Goal: Information Seeking & Learning: Learn about a topic

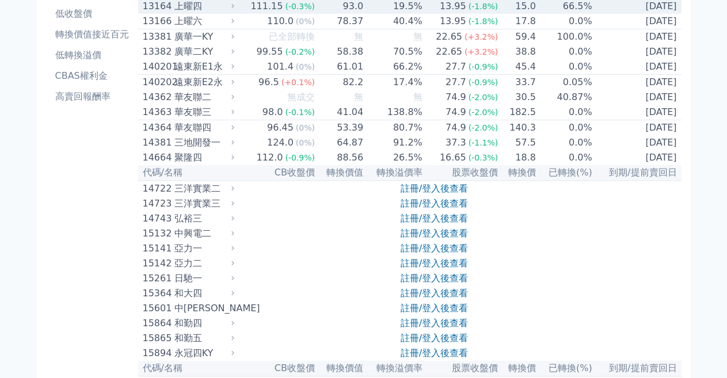
scroll to position [230, 0]
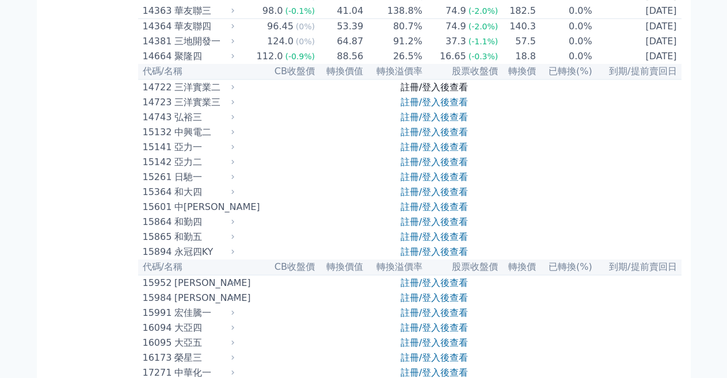
click at [432, 93] on link "註冊/登入後查看" at bounding box center [434, 87] width 67 height 11
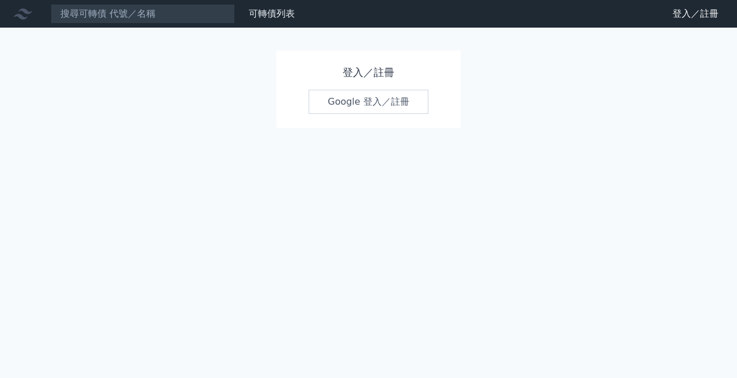
click at [394, 101] on link "Google 登入／註冊" at bounding box center [369, 102] width 120 height 24
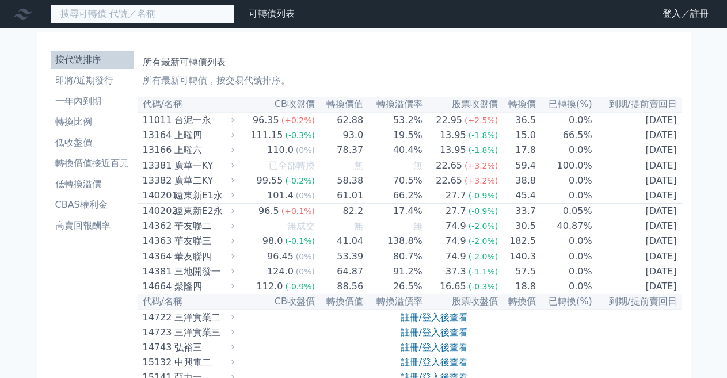
click at [111, 14] on input at bounding box center [143, 14] width 184 height 20
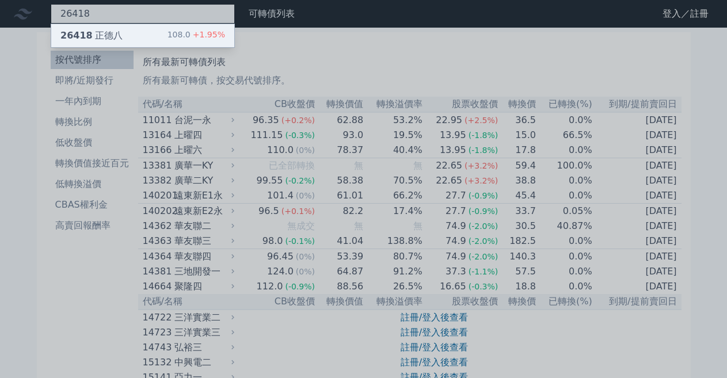
type input "26418"
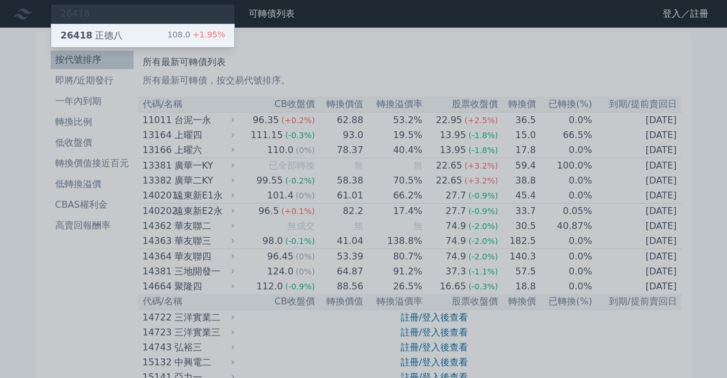
click at [168, 35] on div "108.0 +1.95%" at bounding box center [197, 36] width 58 height 14
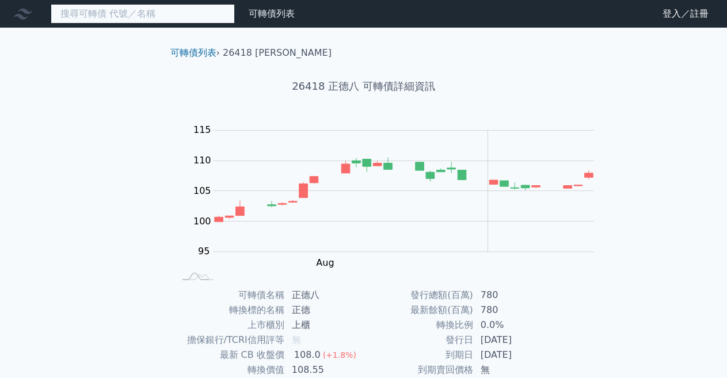
click at [84, 14] on input at bounding box center [143, 14] width 184 height 20
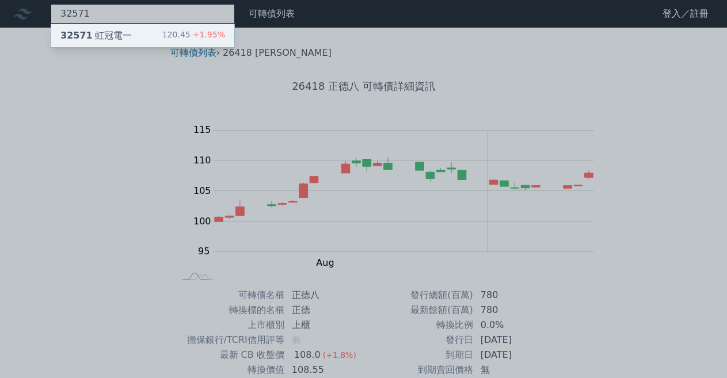
type input "32571"
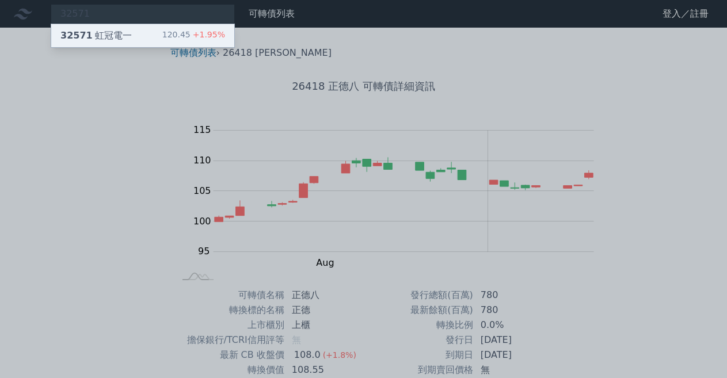
click at [78, 31] on div "32571 虹冠電一" at bounding box center [95, 36] width 71 height 14
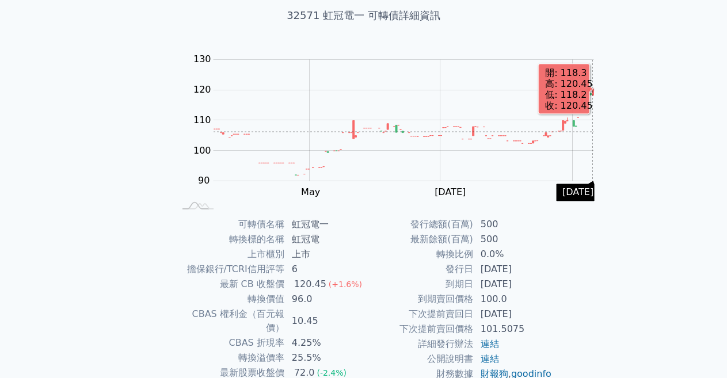
scroll to position [173, 0]
